Goal: Complete application form

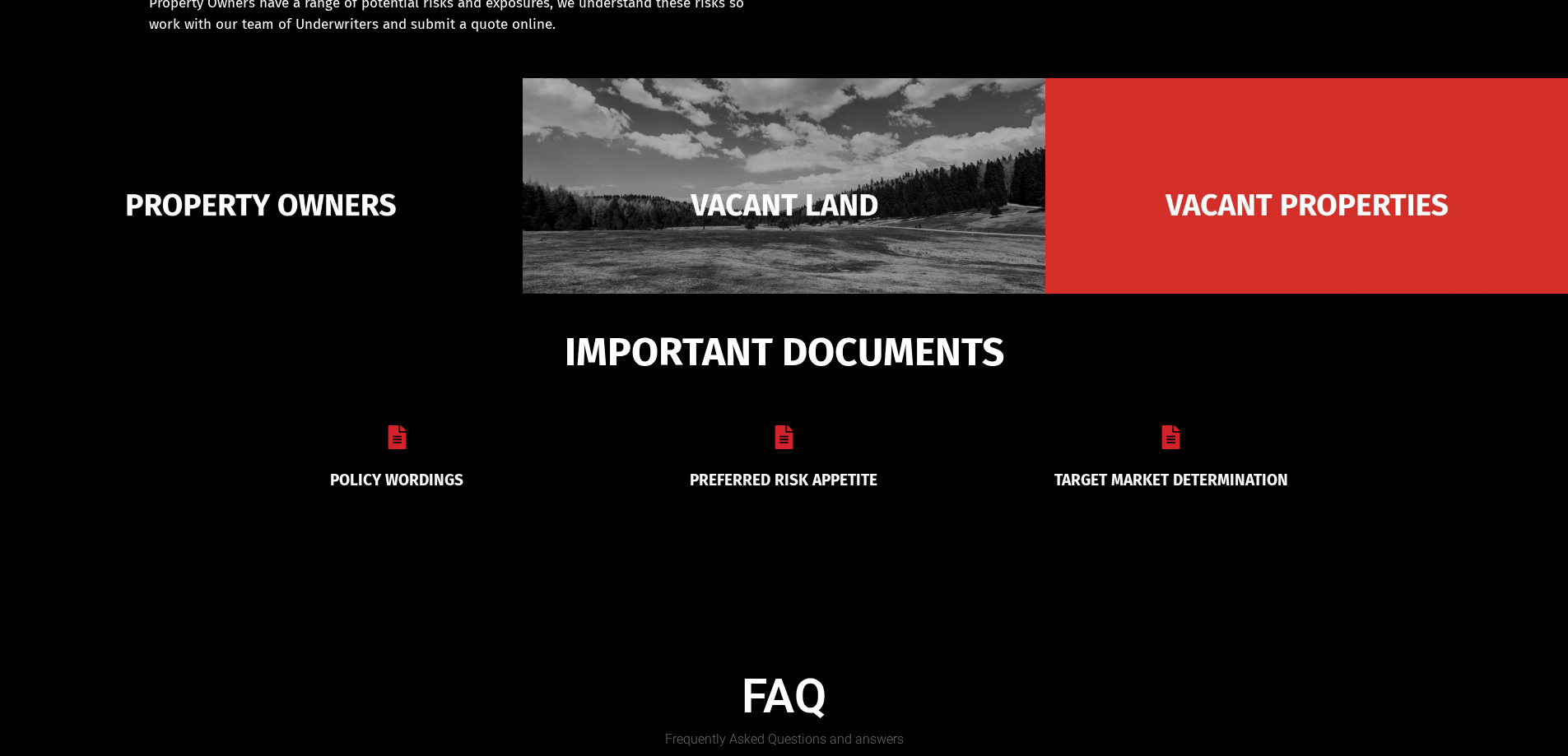
scroll to position [329, 0]
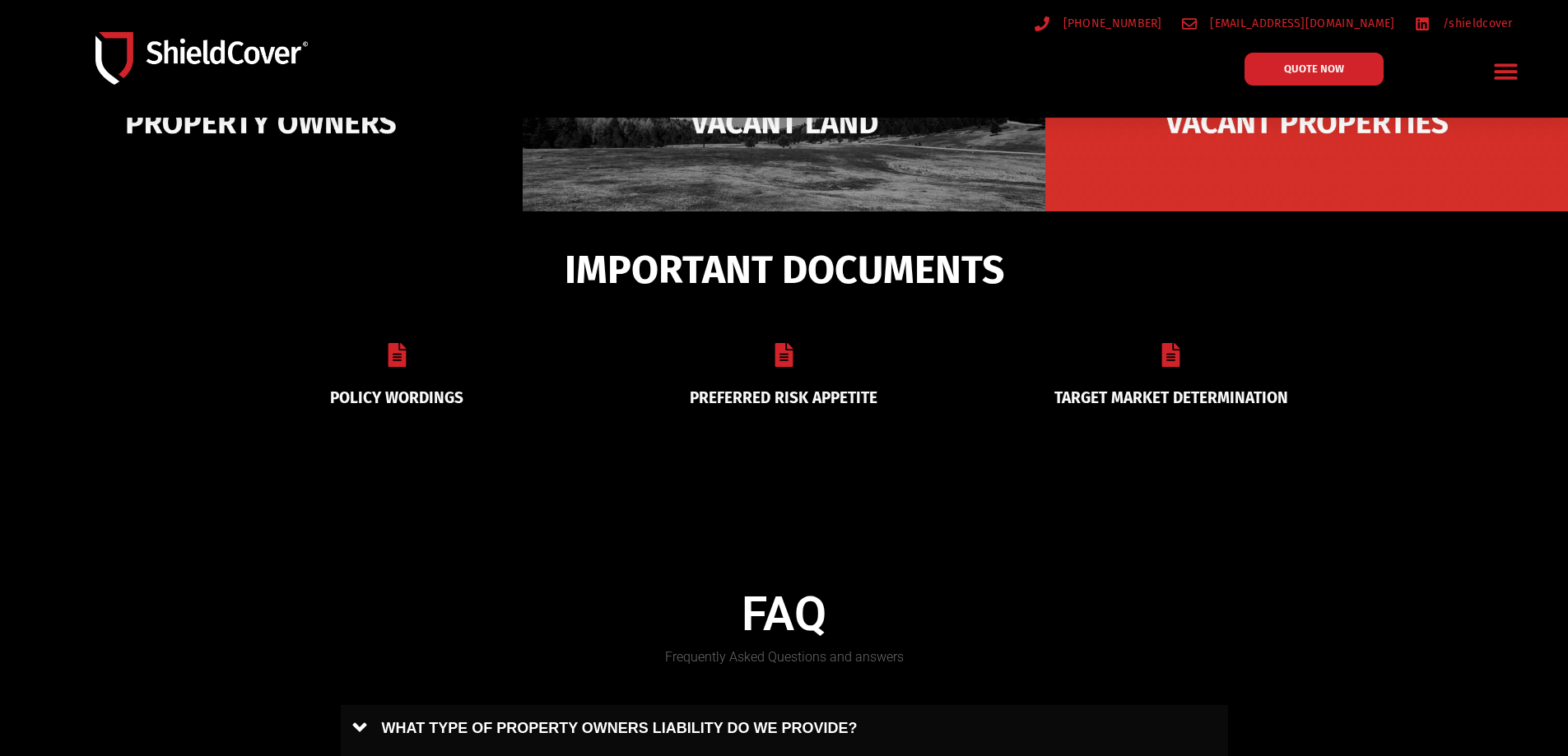
click at [783, 359] on icon at bounding box center [784, 354] width 24 height 24
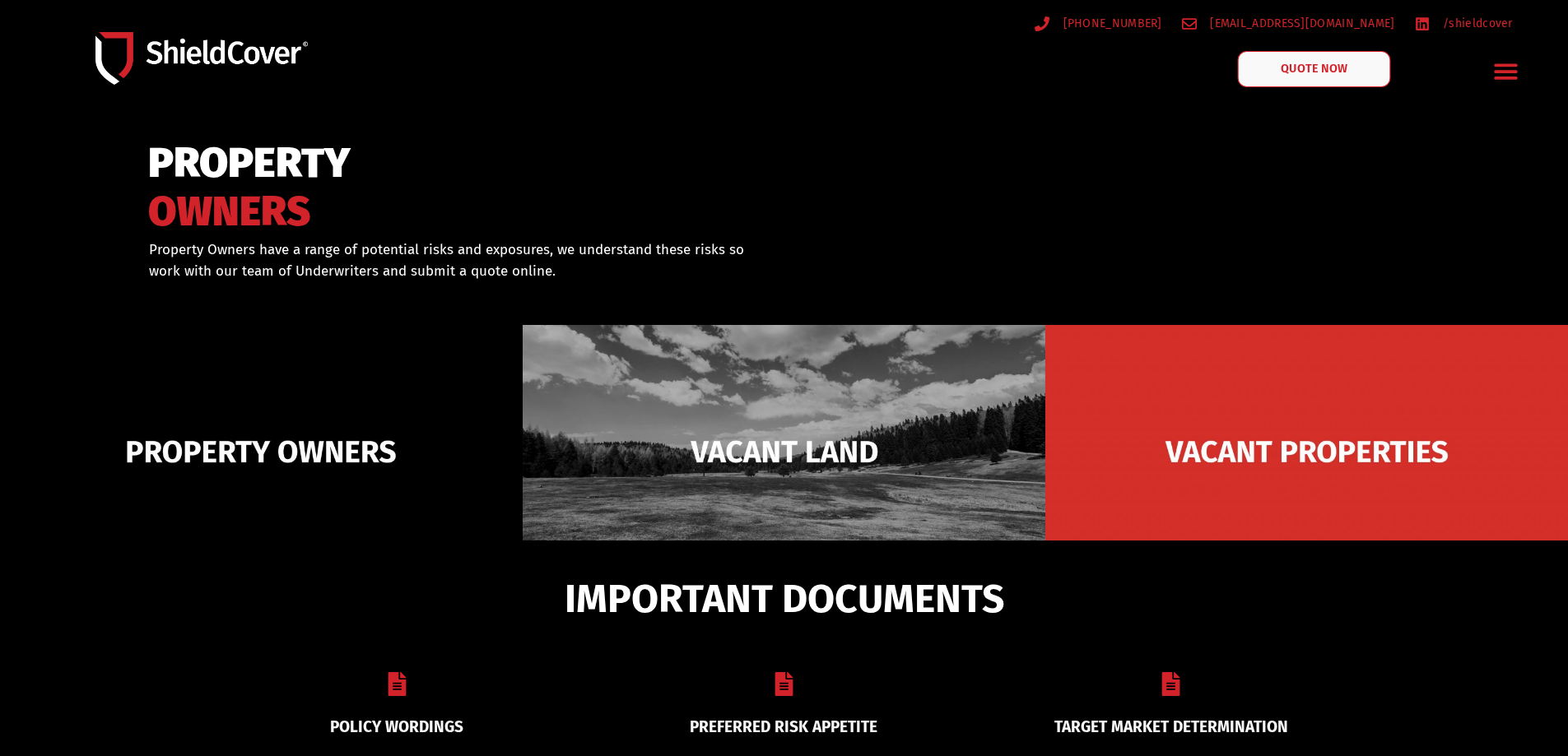
click at [1320, 68] on span "QUOTE NOW" at bounding box center [1313, 69] width 66 height 11
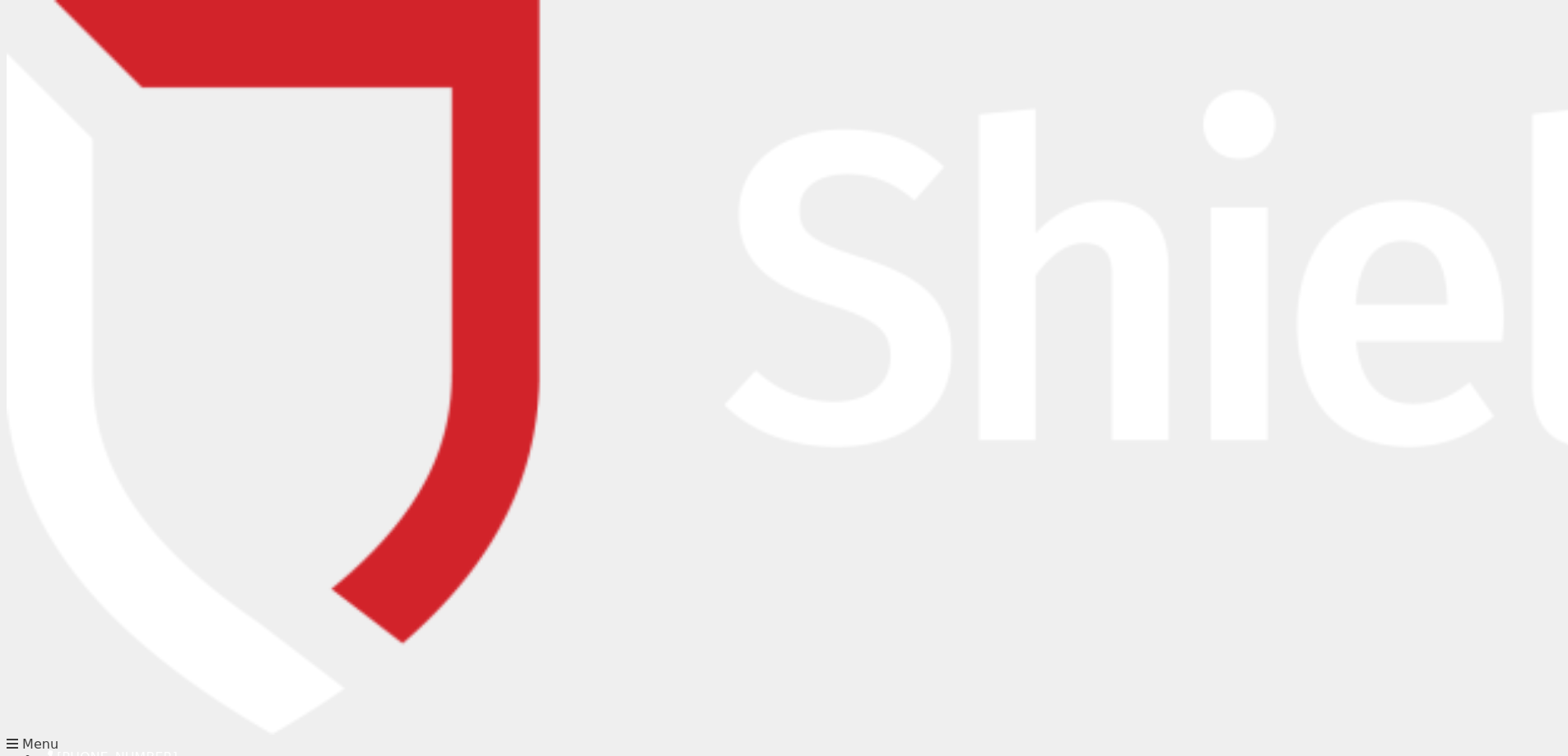
type input "[PERSON_NAME]"
type input "[PERSON_NAME][EMAIL_ADDRESS][PERSON_NAME][DOMAIN_NAME]"
type input "0499221761"
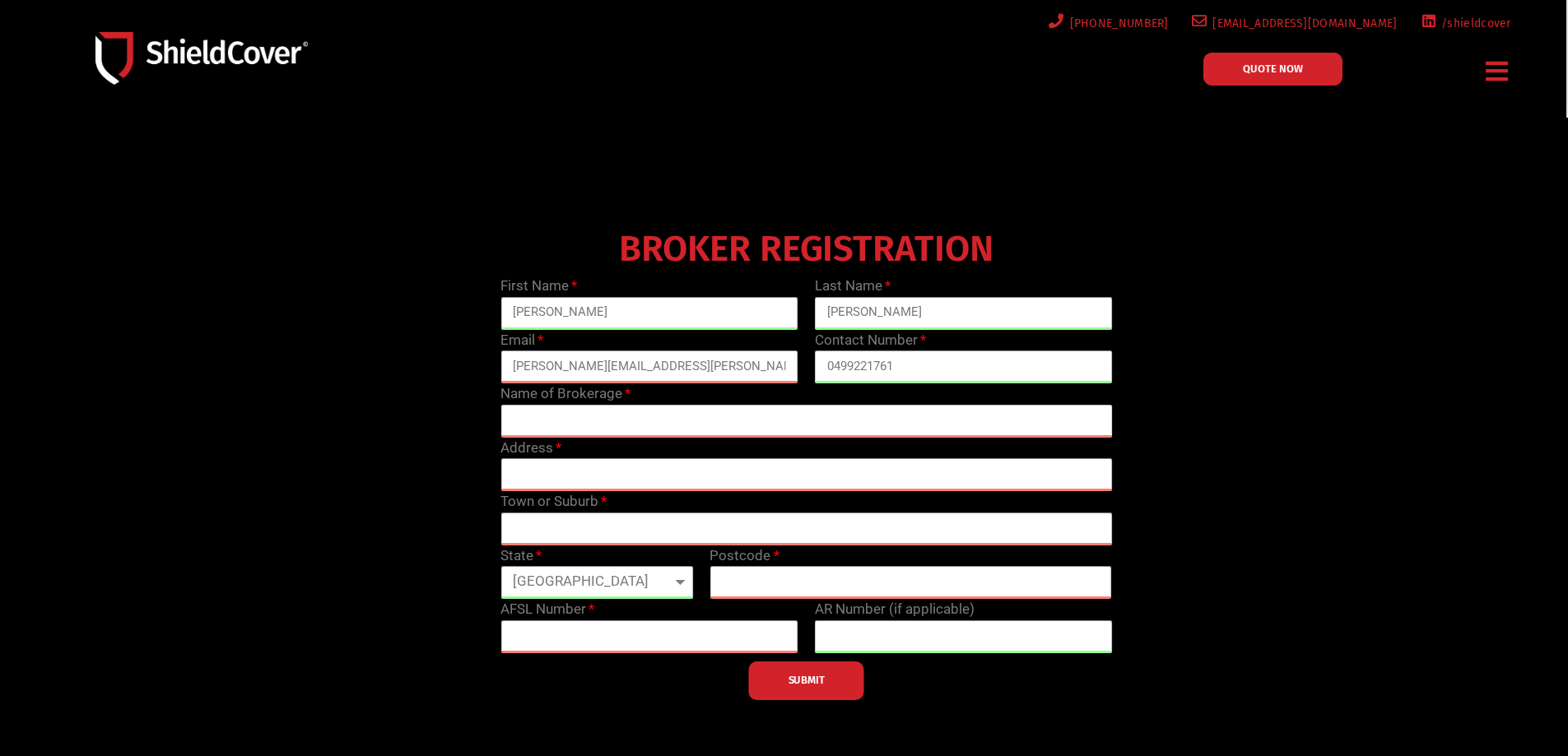
click at [558, 410] on input "text" at bounding box center [806, 421] width 612 height 33
type input "PSC Gold Coast"
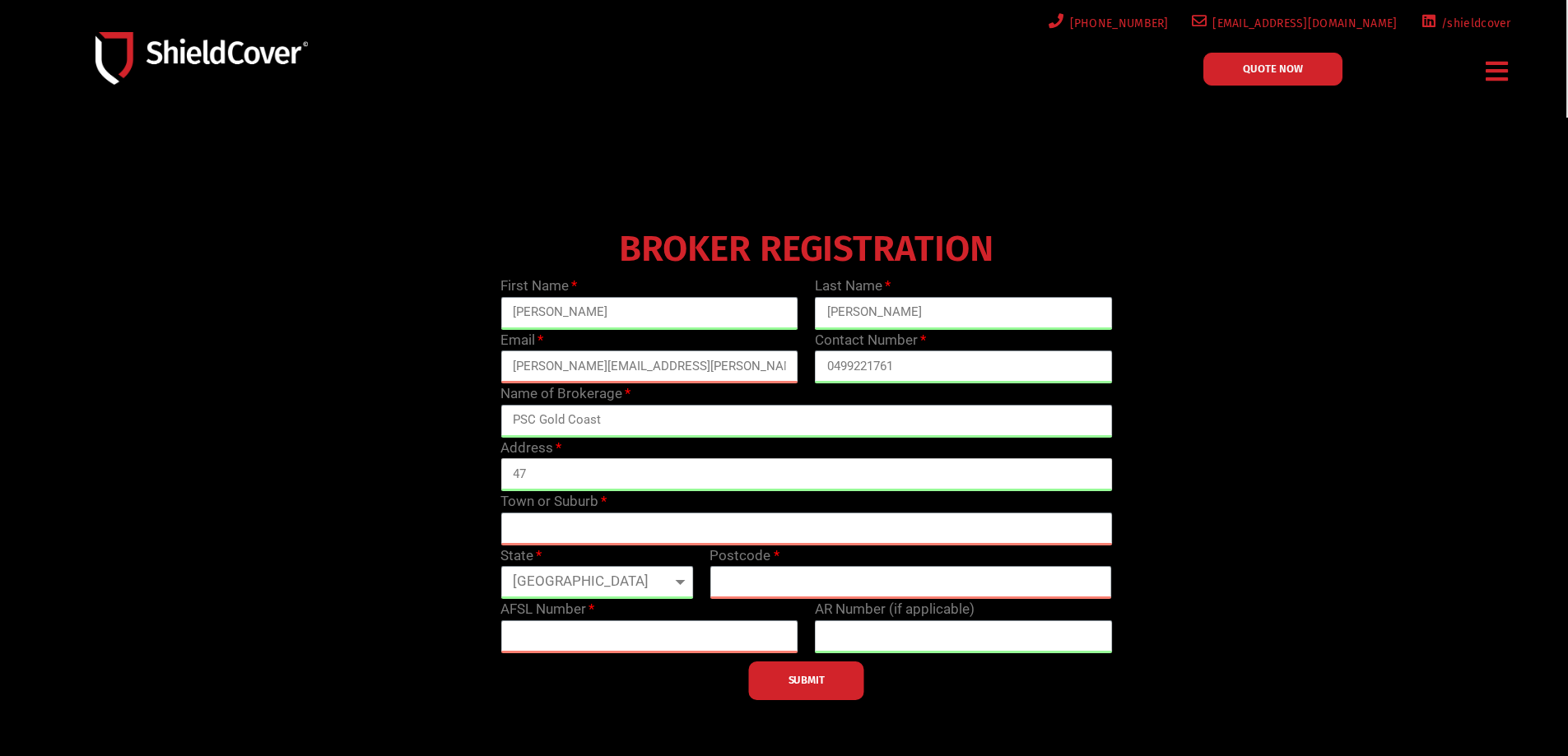
type input "47 Ashmore Road, BUNDALL QLD 4217"
type input "BUNDALL"
type input "4217"
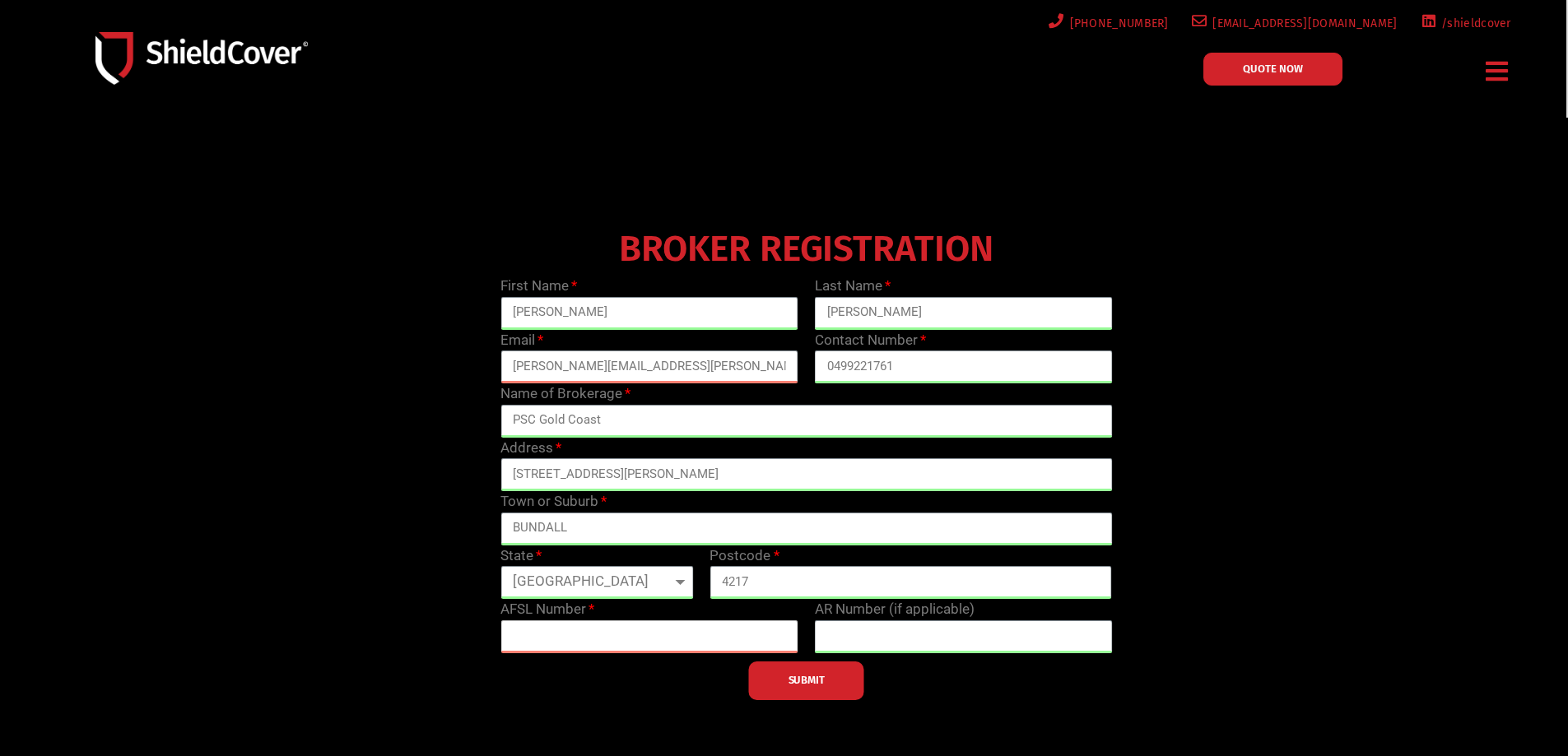
click at [585, 628] on input "text" at bounding box center [650, 636] width 298 height 33
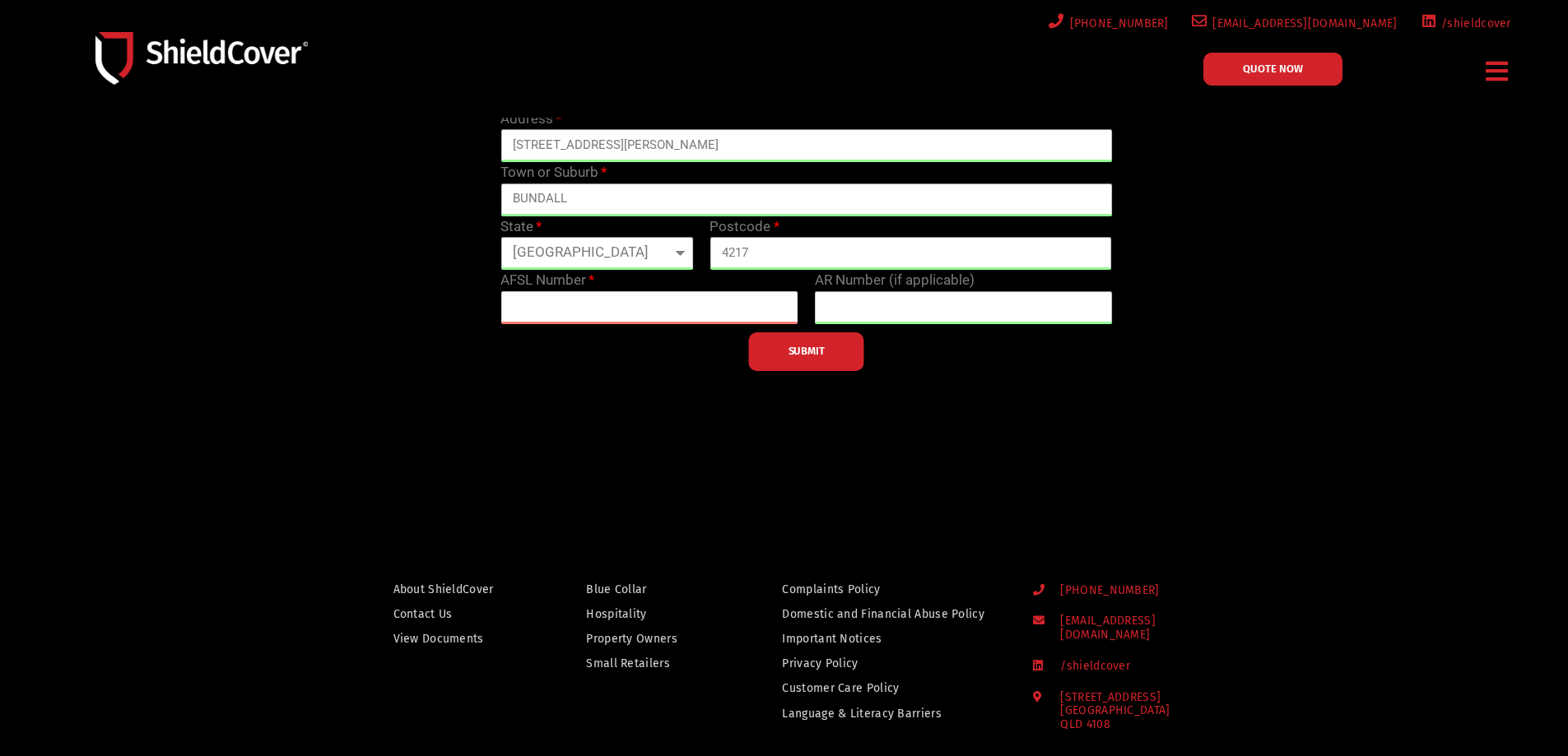
scroll to position [247, 0]
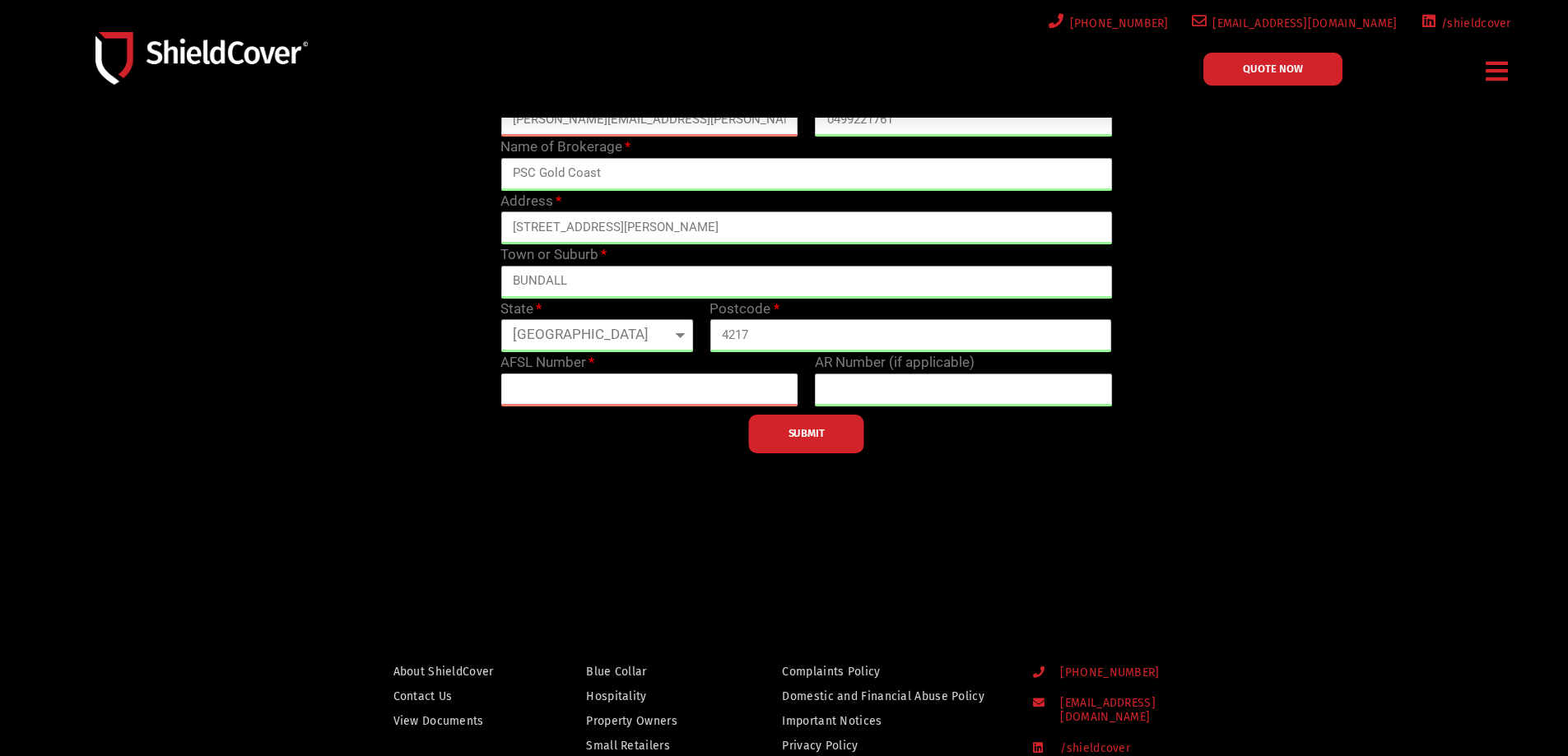
paste input "247417"
type input "247417"
click at [809, 436] on span "SUBMIT" at bounding box center [806, 433] width 36 height 3
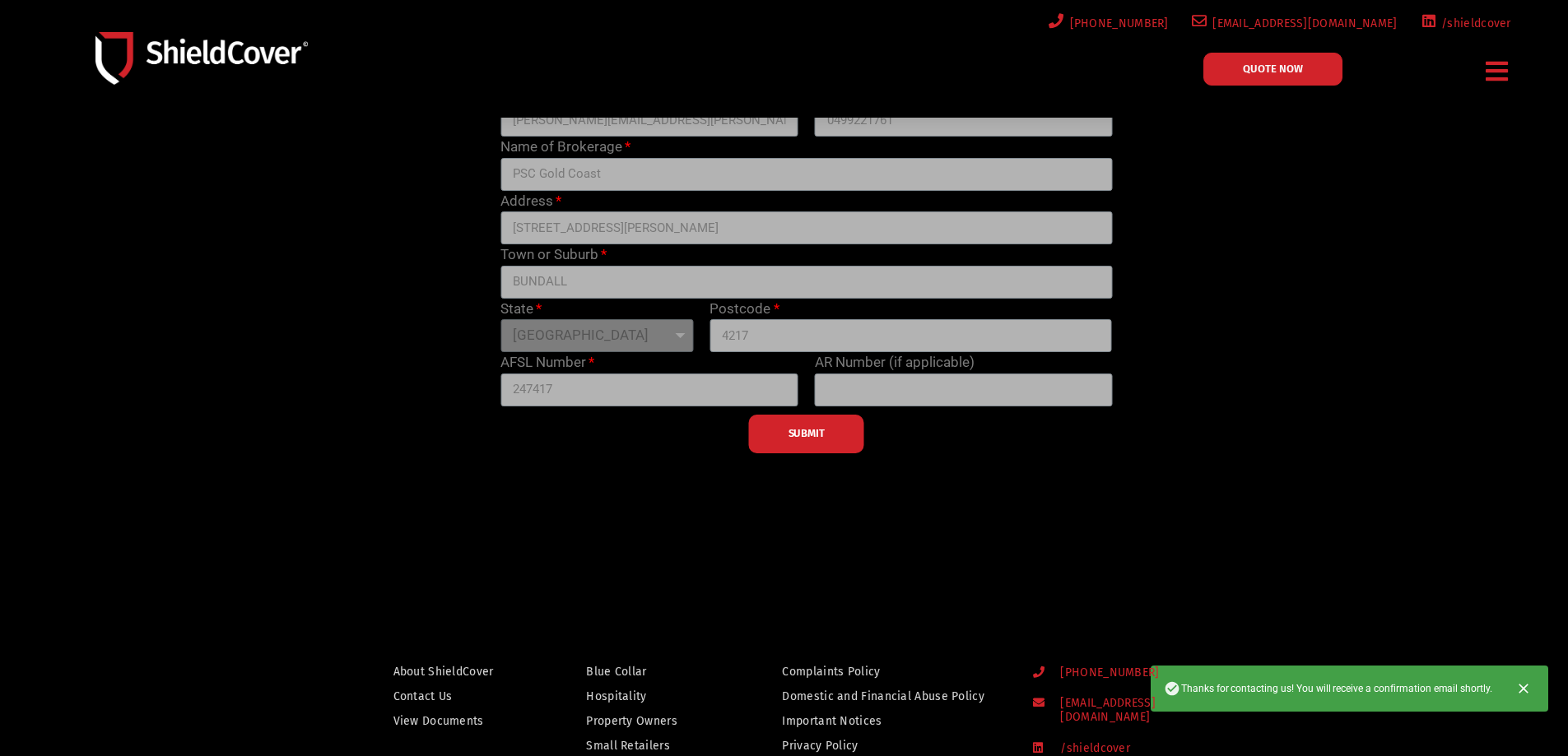
scroll to position [0, 0]
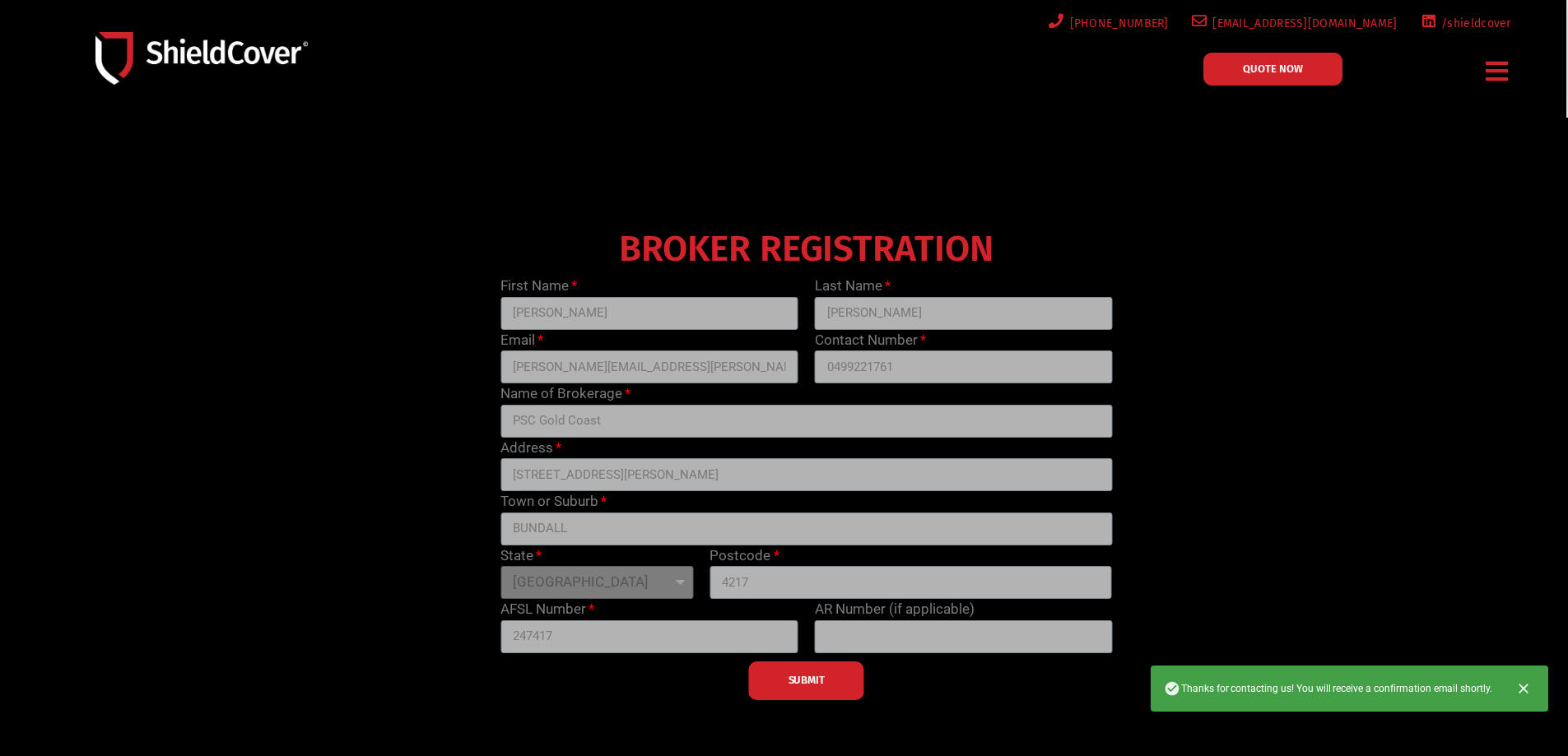
click at [1533, 688] on button "Close" at bounding box center [1524, 688] width 36 height 36
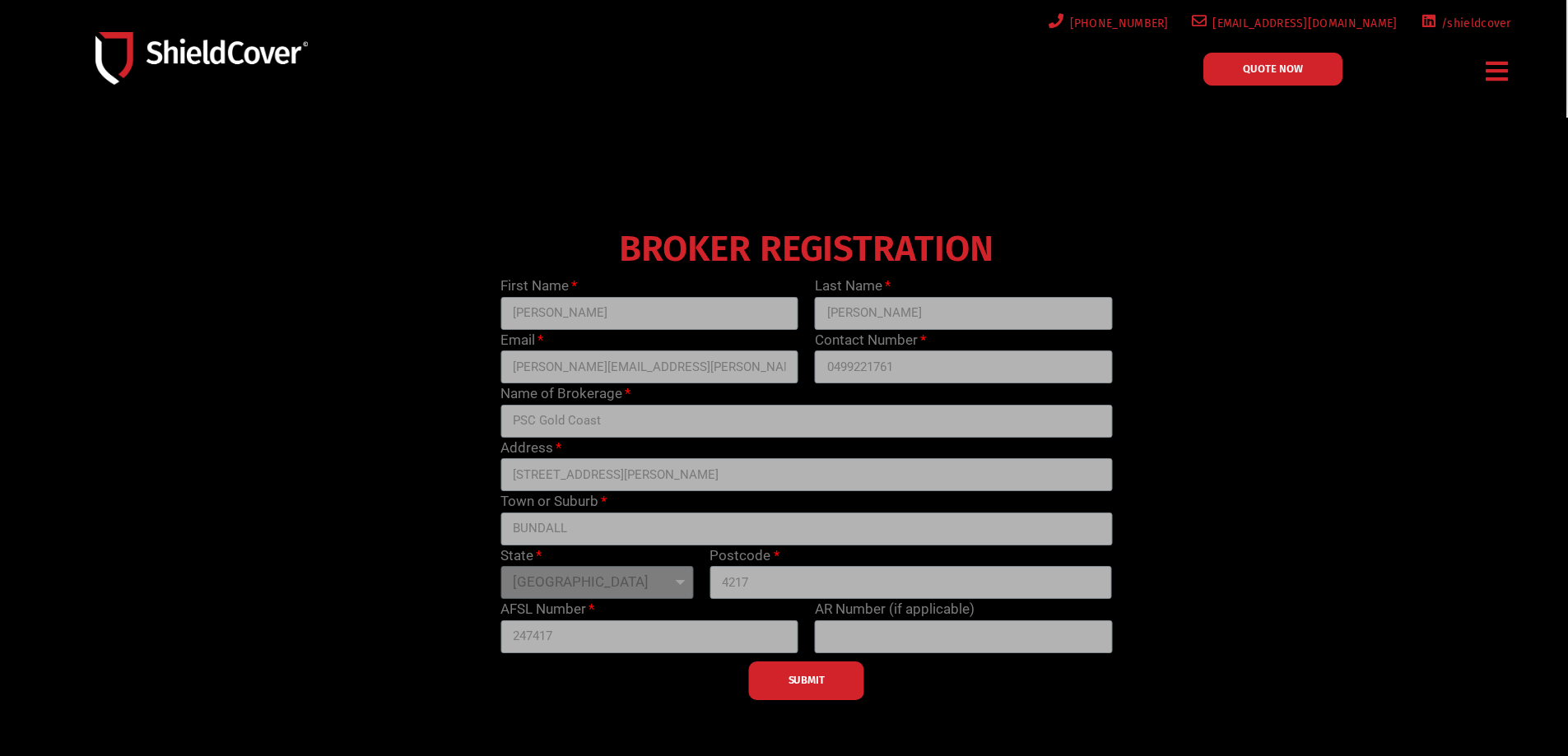
click at [825, 684] on div "SUBMIT" at bounding box center [806, 677] width 628 height 47
click at [792, 669] on div "SUBMIT" at bounding box center [806, 677] width 628 height 47
click at [804, 700] on div at bounding box center [807, 462] width 1273 height 494
click at [804, 684] on div "SUBMIT" at bounding box center [806, 677] width 628 height 47
click at [803, 683] on div "SUBMIT" at bounding box center [806, 677] width 628 height 47
